Goal: Transaction & Acquisition: Subscribe to service/newsletter

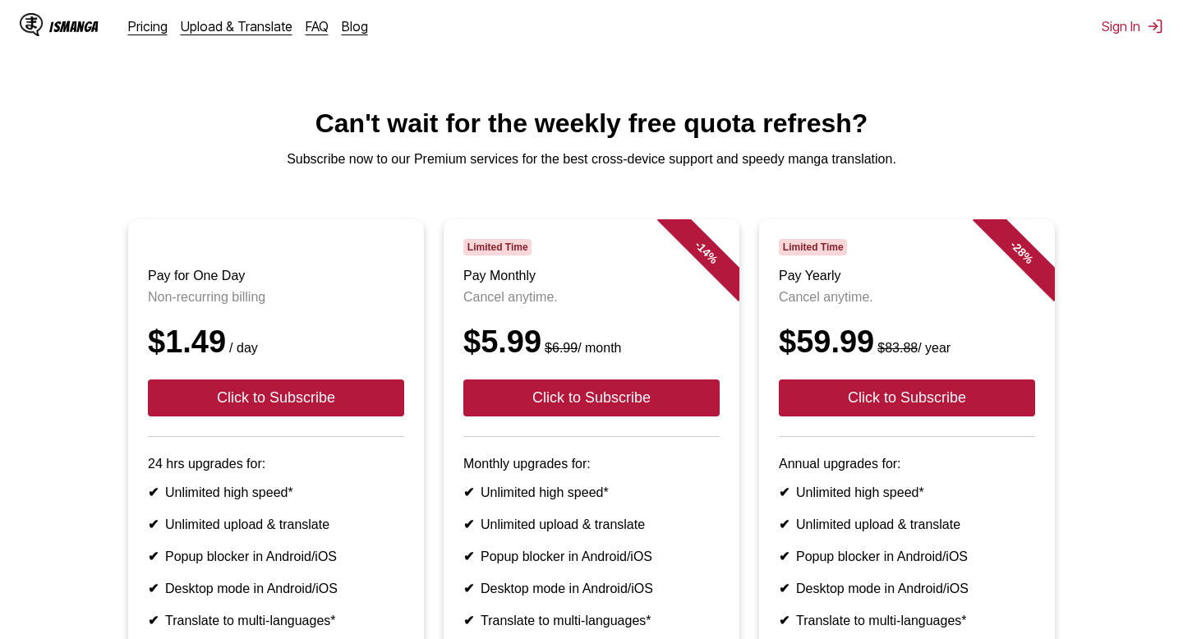
click at [50, 19] on div "IsManga" at bounding box center [73, 27] width 49 height 16
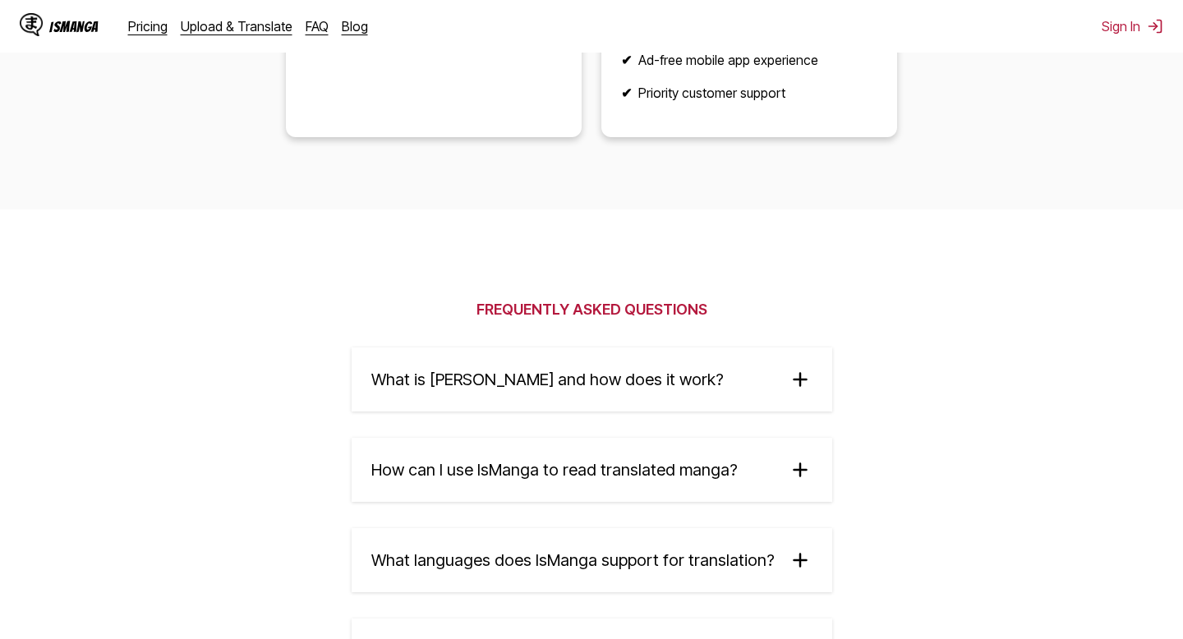
scroll to position [2424, 0]
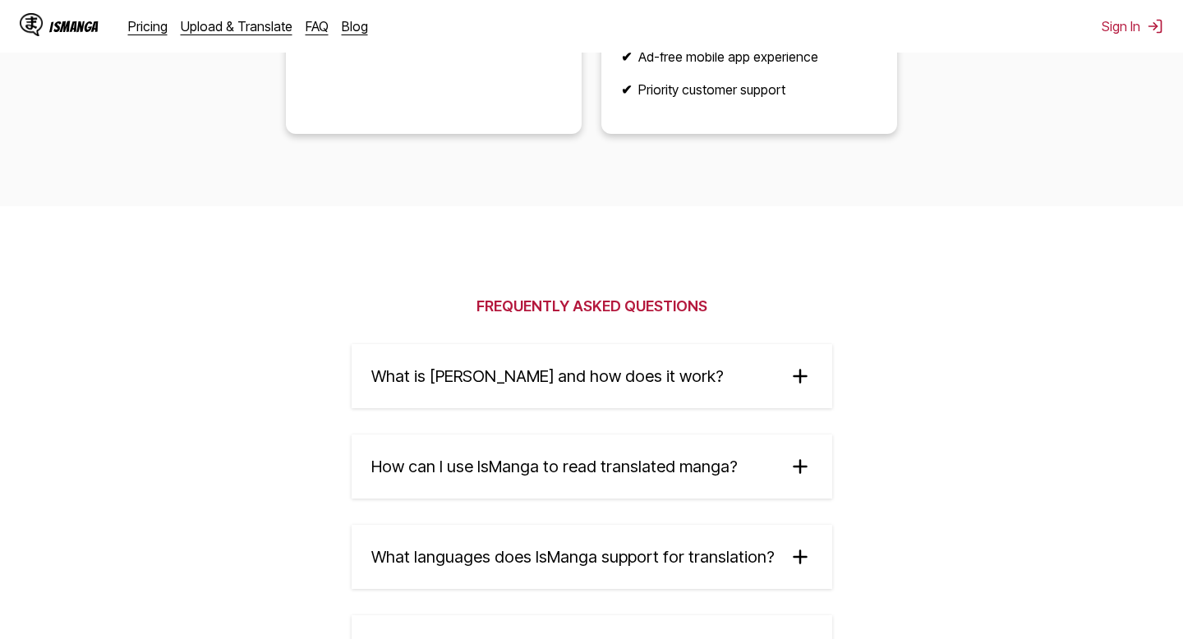
click at [794, 378] on img at bounding box center [800, 376] width 25 height 25
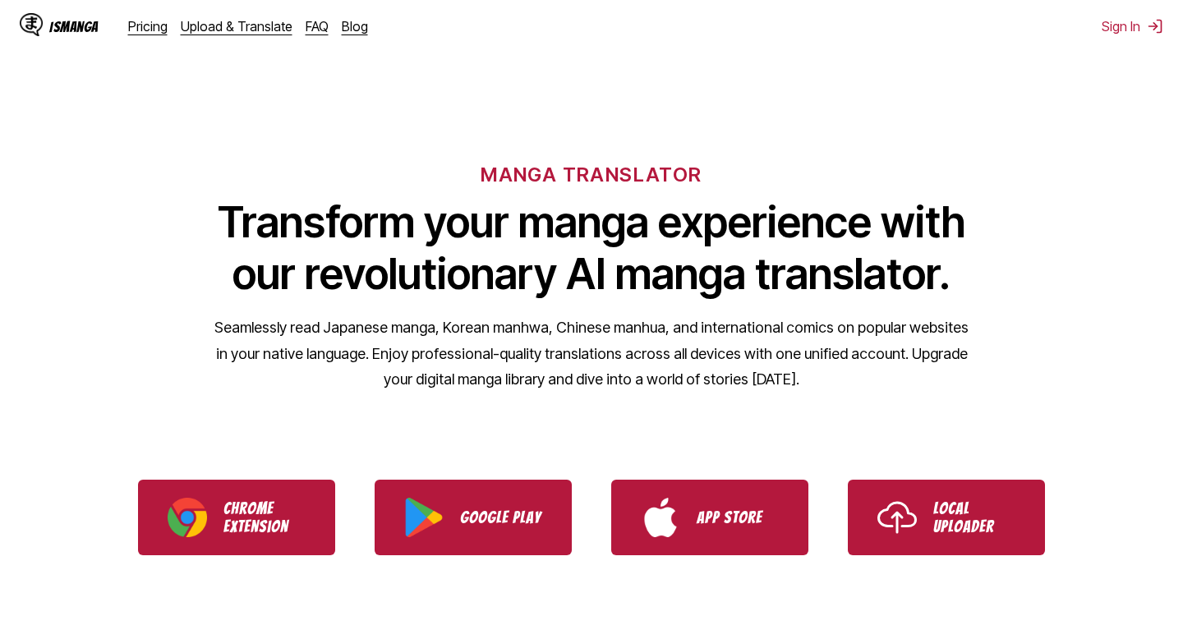
scroll to position [0, 0]
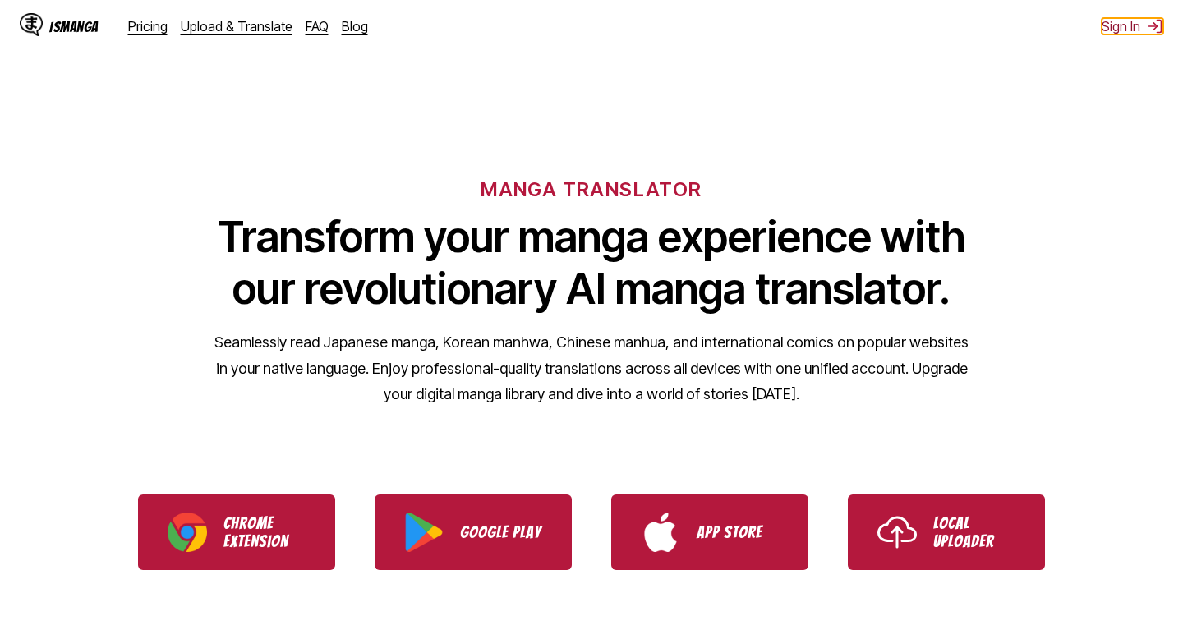
click at [1149, 25] on img at bounding box center [1155, 26] width 16 height 16
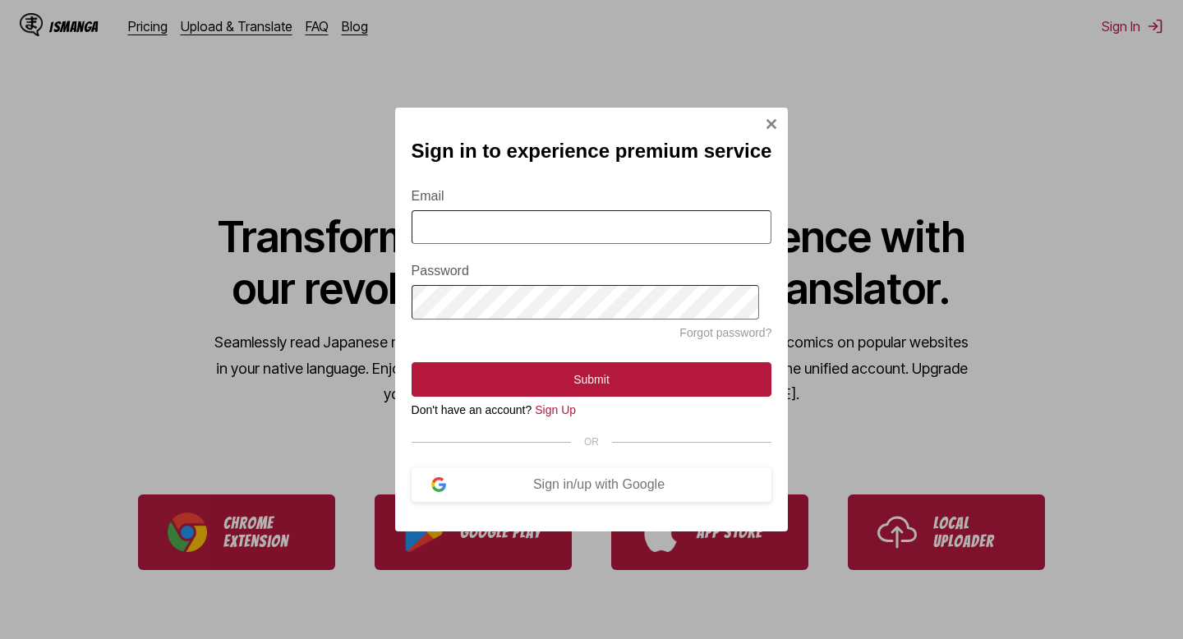
click at [766, 119] on img "Sign In Modal" at bounding box center [771, 123] width 13 height 13
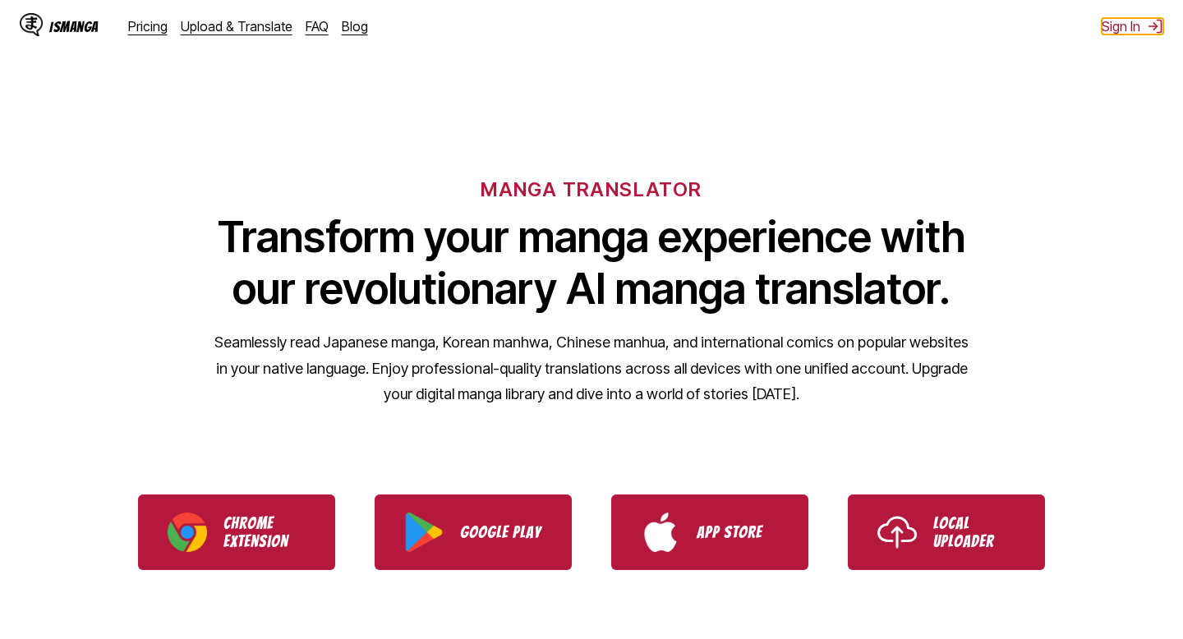
click at [1125, 24] on button "Sign In" at bounding box center [1133, 26] width 62 height 16
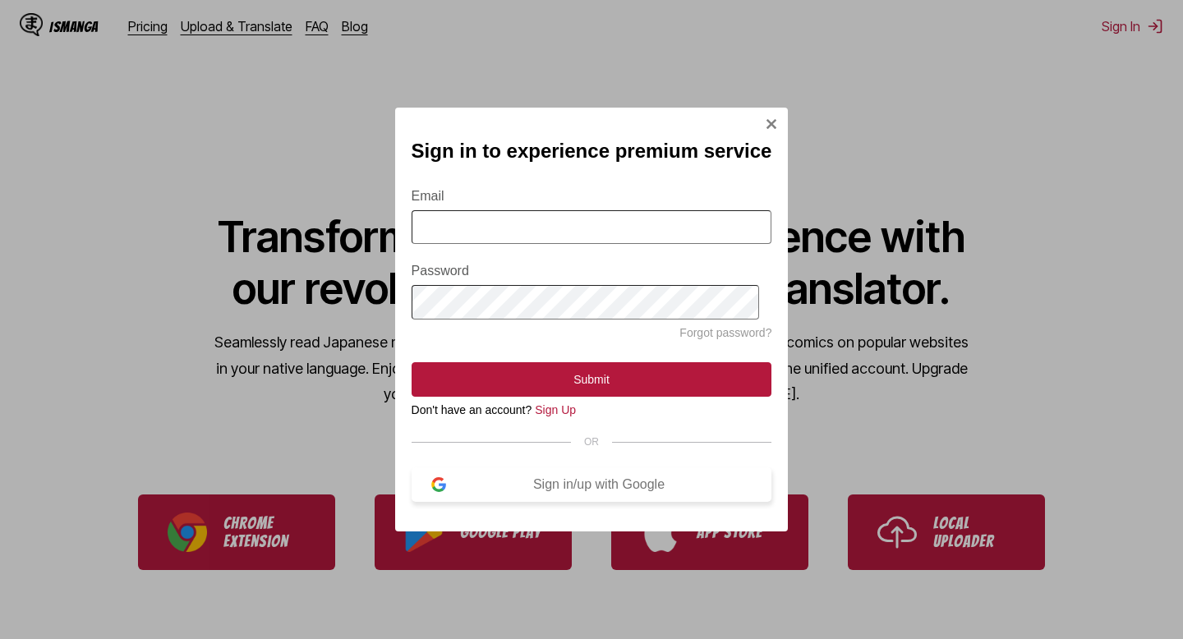
click at [593, 491] on div "Sign in/up with Google" at bounding box center [599, 484] width 306 height 15
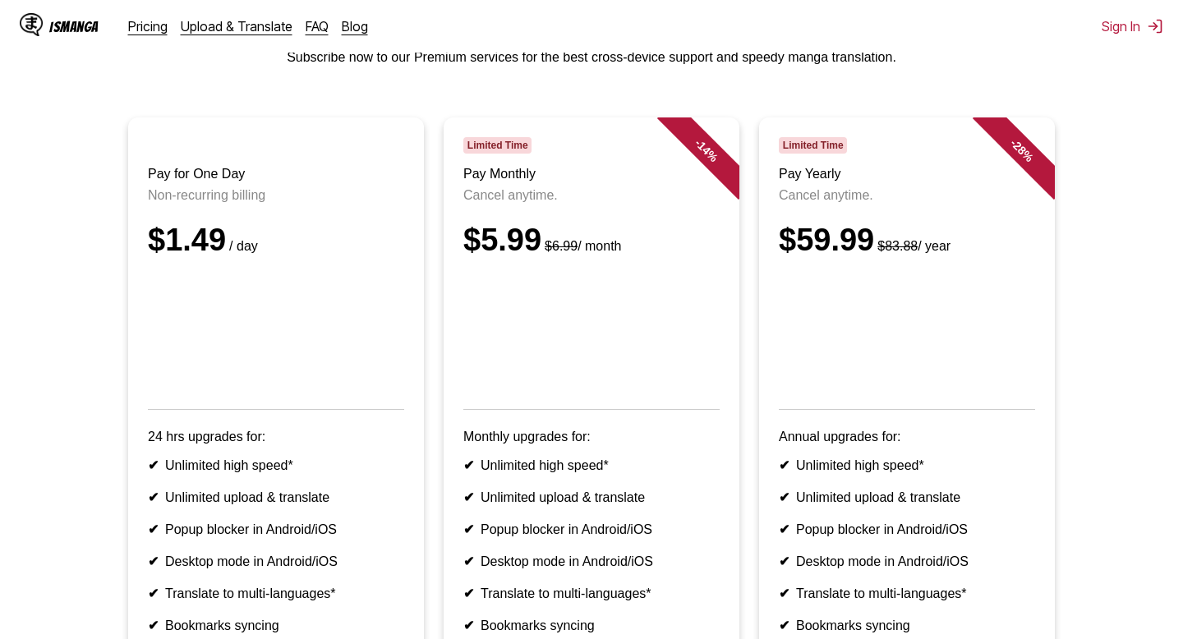
scroll to position [118, 0]
